Goal: Task Accomplishment & Management: Complete application form

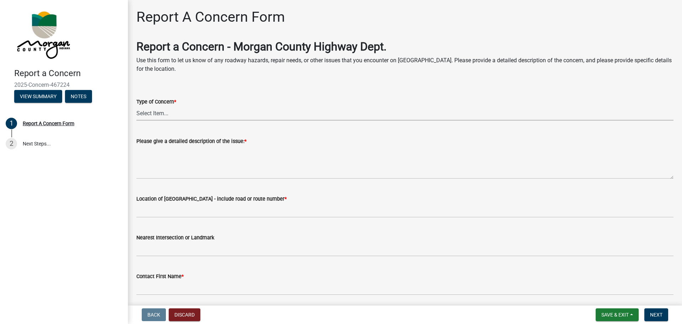
click at [160, 116] on select "Select Item... Pot Hole Patching Ditch Tree Sign Mowing Culvert Other" at bounding box center [404, 113] width 537 height 15
click at [136, 106] on select "Select Item... Pot Hole Patching Ditch Tree Sign Mowing Culvert Other" at bounding box center [404, 113] width 537 height 15
select select "05549d27-706b-4fc5-87d5-786b3b3055f9"
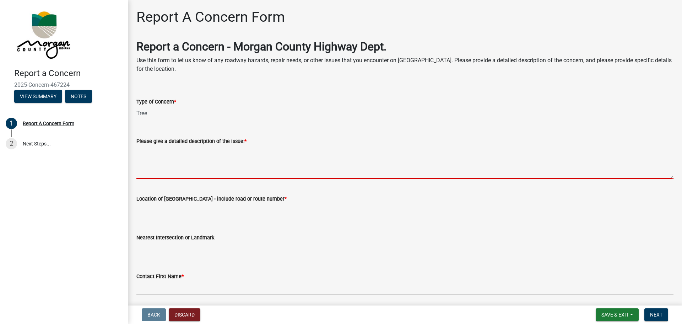
click at [156, 164] on textarea "Please give a detailed description of the issue: *" at bounding box center [404, 161] width 537 height 33
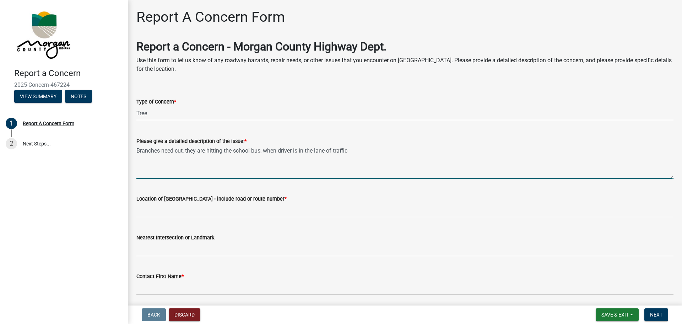
type textarea "Branches need cut, they are hitting the school bus, when driver is in the lane …"
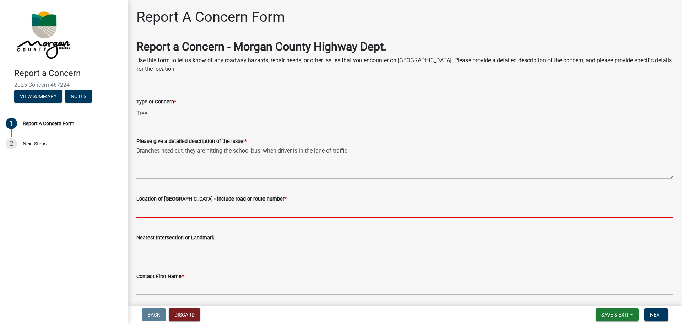
click at [163, 212] on input "Location of [GEOGRAPHIC_DATA] - include road or route number *" at bounding box center [404, 210] width 537 height 15
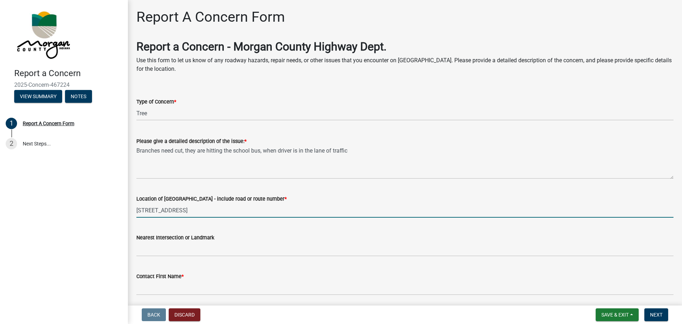
type input "[STREET_ADDRESS]"
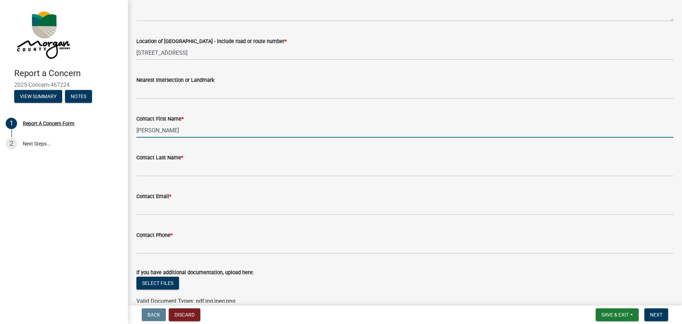
scroll to position [178, 0]
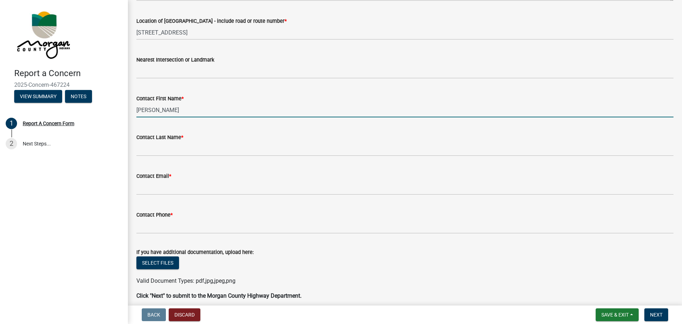
click at [144, 108] on input "[PERSON_NAME]" at bounding box center [404, 110] width 537 height 15
type input "[PERSON_NAME]"
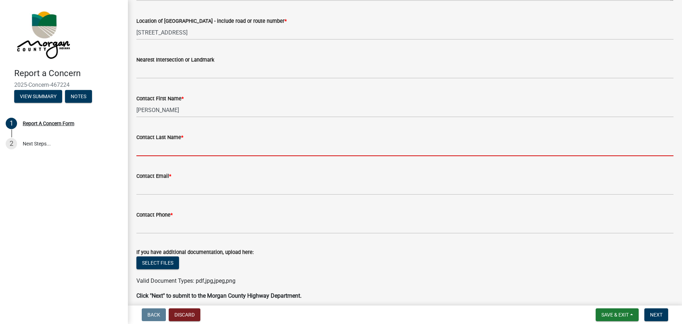
click at [144, 151] on input "Contact Last Name *" at bounding box center [404, 148] width 537 height 15
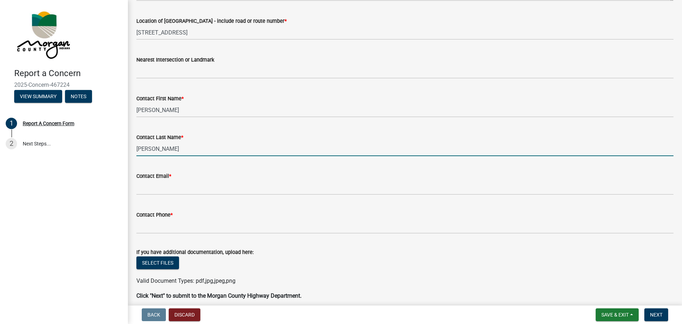
type input "[PERSON_NAME]"
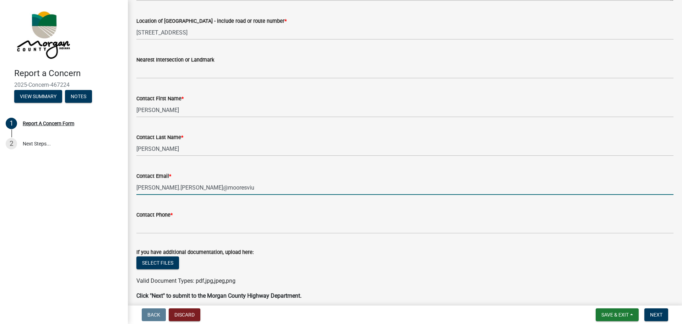
type input "[PERSON_NAME][EMAIL_ADDRESS][PERSON_NAME][DOMAIN_NAME]"
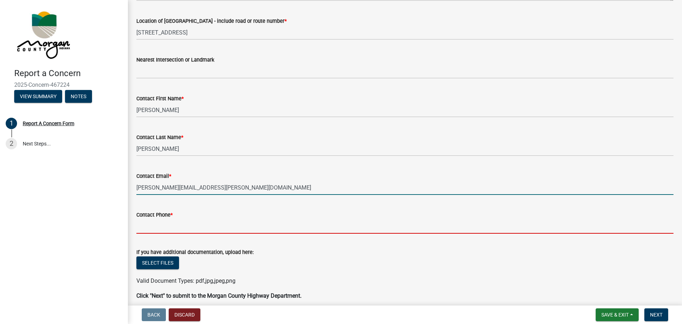
click at [167, 227] on input "Contact Phone *" at bounding box center [404, 226] width 537 height 15
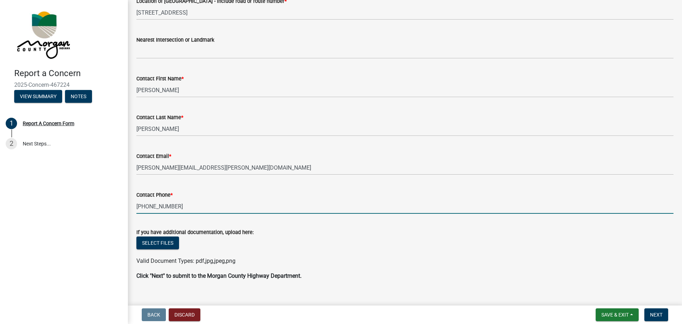
scroll to position [209, 0]
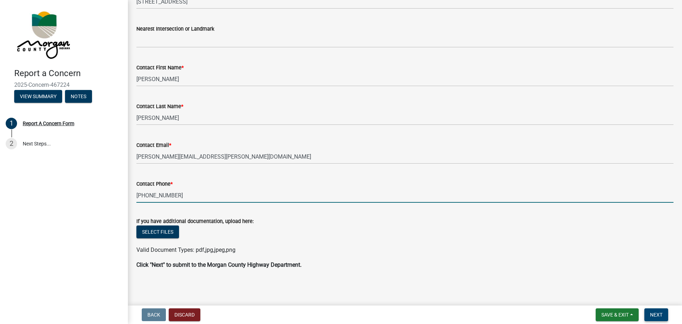
type input "[PHONE_NUMBER]"
click at [654, 316] on span "Next" at bounding box center [656, 315] width 12 height 6
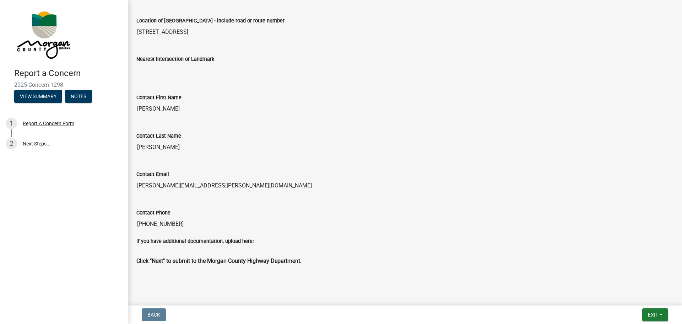
scroll to position [233, 0]
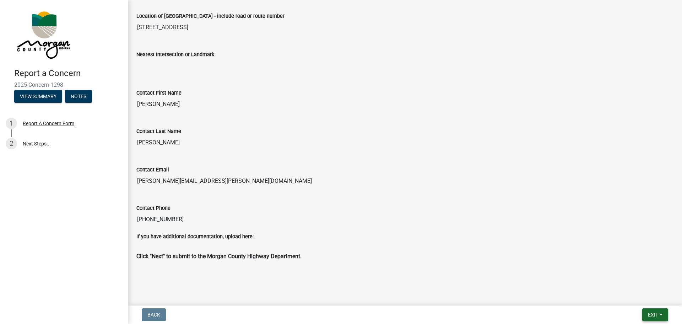
click at [652, 312] on span "Exit" at bounding box center [653, 315] width 10 height 6
click at [628, 299] on button "Save & Exit" at bounding box center [640, 295] width 57 height 17
